Goal: Transaction & Acquisition: Purchase product/service

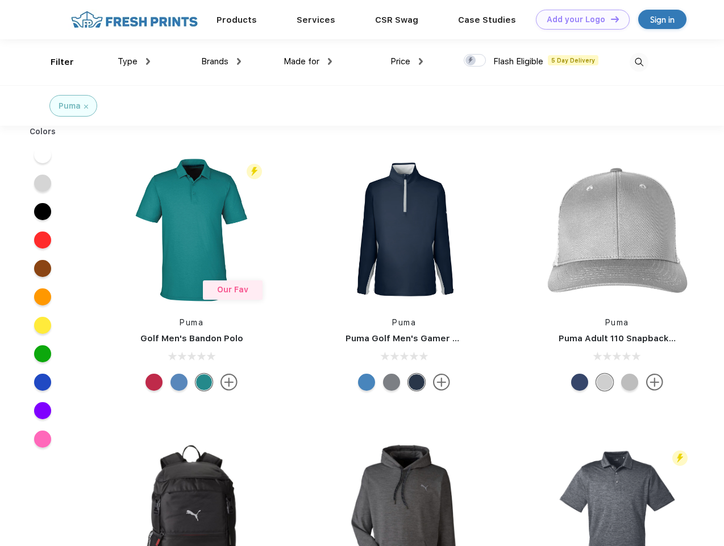
click at [579, 19] on link "Add your Logo Design Tool" at bounding box center [583, 20] width 94 height 20
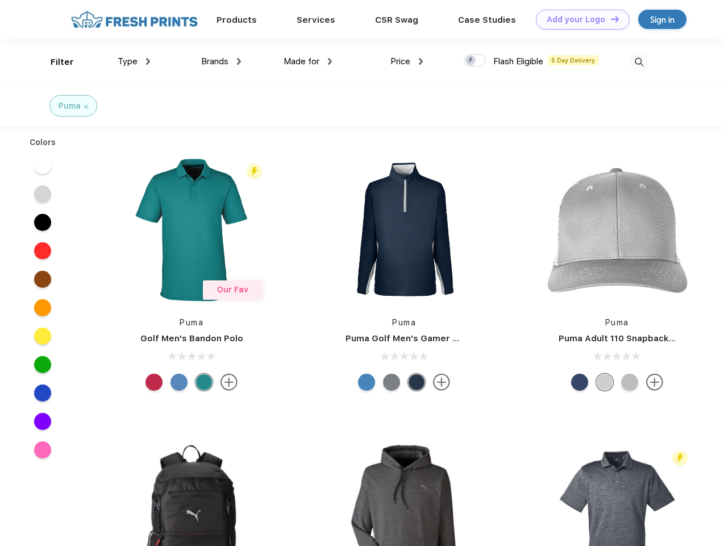
click at [0, 0] on div "Design Tool" at bounding box center [0, 0] width 0 height 0
click at [610, 19] on link "Add your Logo Design Tool" at bounding box center [583, 20] width 94 height 20
click at [55, 62] on div "Filter" at bounding box center [62, 62] width 23 height 13
click at [134, 61] on span "Type" at bounding box center [128, 61] width 20 height 10
click at [221, 61] on span "Brands" at bounding box center [214, 61] width 27 height 10
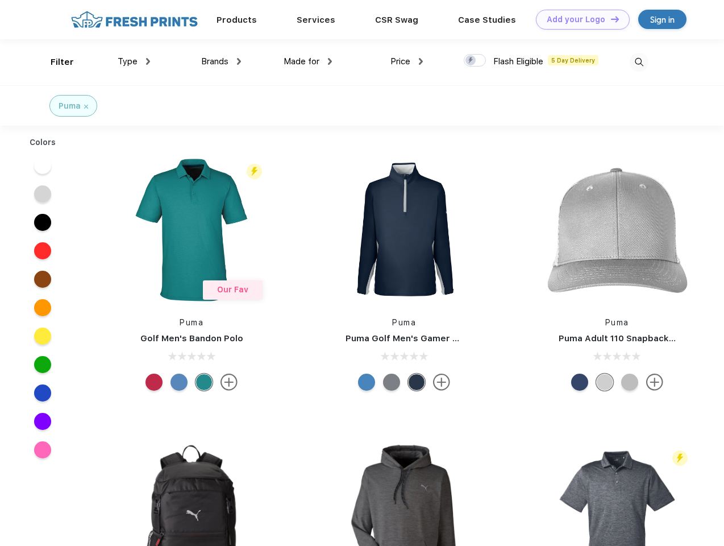
click at [308, 61] on span "Made for" at bounding box center [302, 61] width 36 height 10
click at [407, 61] on span "Price" at bounding box center [401, 61] width 20 height 10
click at [475, 61] on div at bounding box center [475, 60] width 22 height 13
click at [471, 61] on input "checkbox" at bounding box center [467, 56] width 7 height 7
click at [639, 62] on img at bounding box center [639, 62] width 19 height 19
